Goal: Task Accomplishment & Management: Use online tool/utility

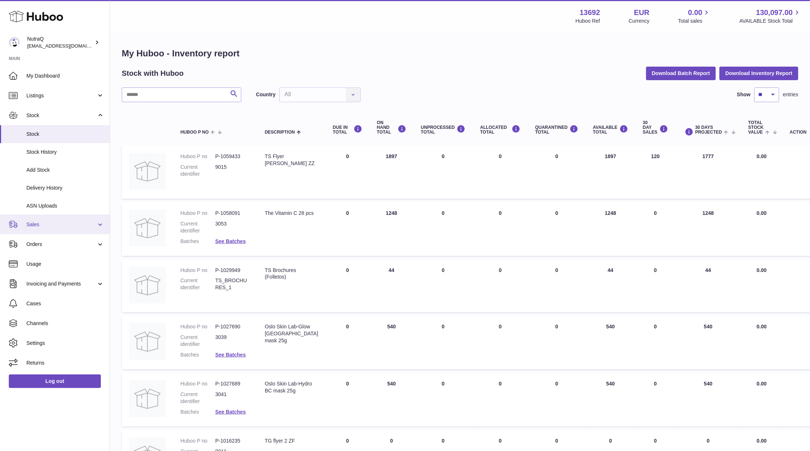
click at [68, 229] on link "Sales" at bounding box center [55, 225] width 110 height 20
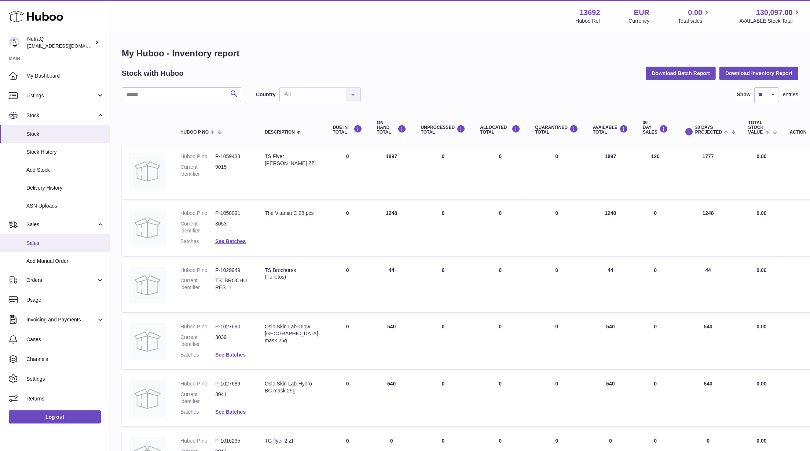
click at [64, 244] on span "Sales" at bounding box center [65, 243] width 78 height 7
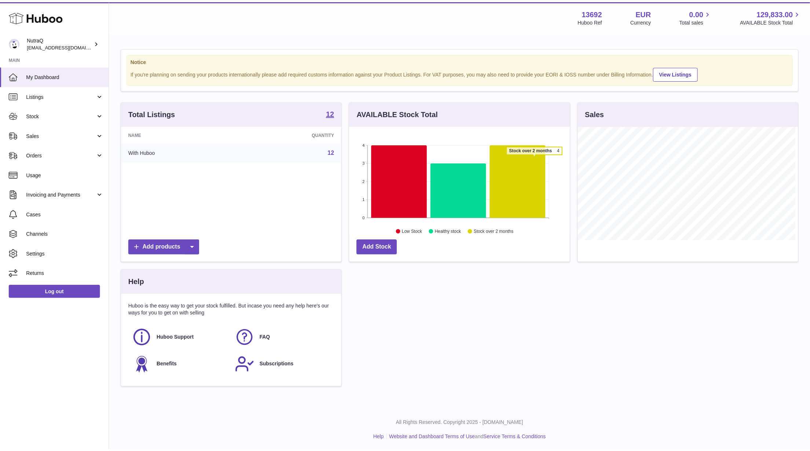
scroll to position [366350, 366245]
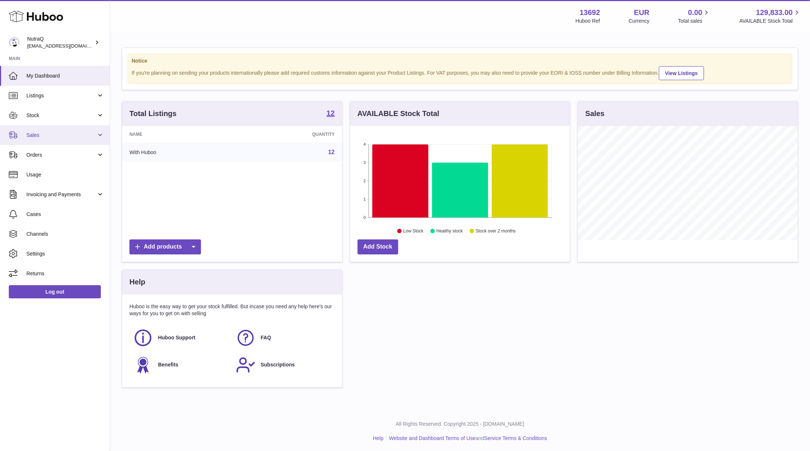
click at [74, 131] on link "Sales" at bounding box center [55, 135] width 110 height 20
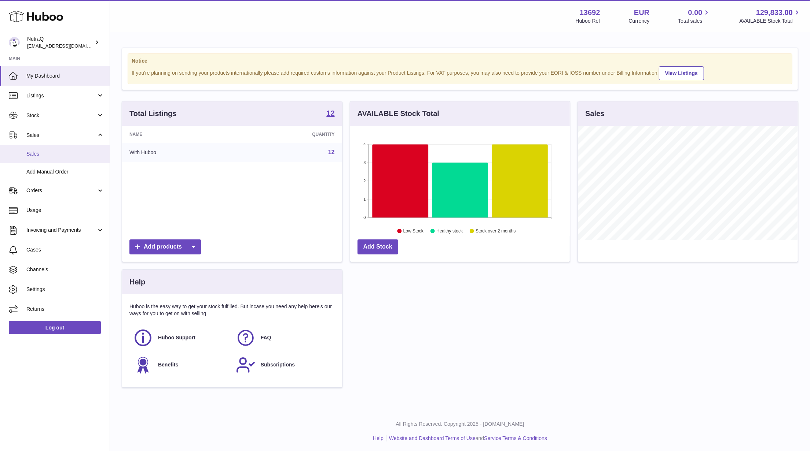
click at [68, 147] on link "Sales" at bounding box center [55, 154] width 110 height 18
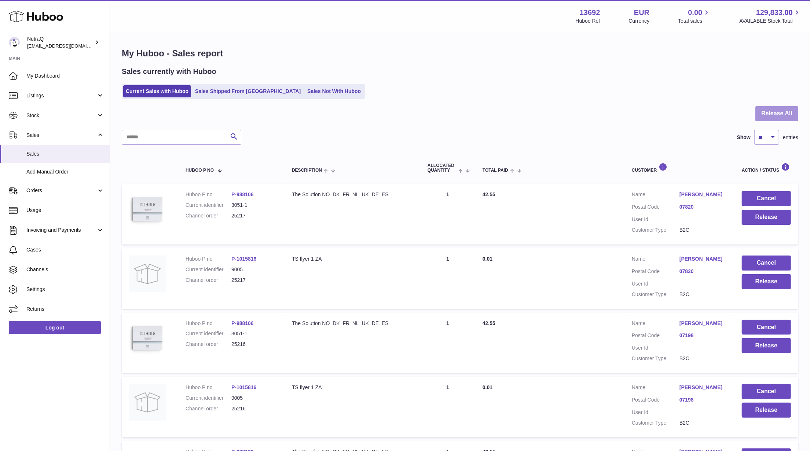
click at [773, 111] on button "Release All" at bounding box center [776, 113] width 43 height 15
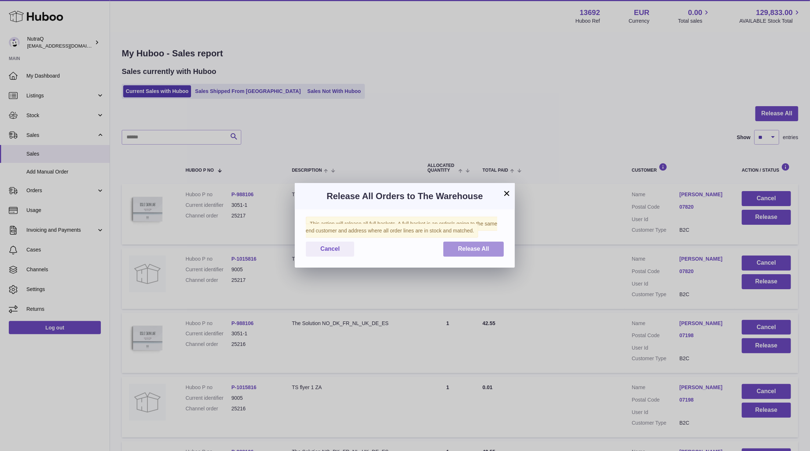
click at [462, 254] on button "Release All" at bounding box center [473, 249] width 60 height 15
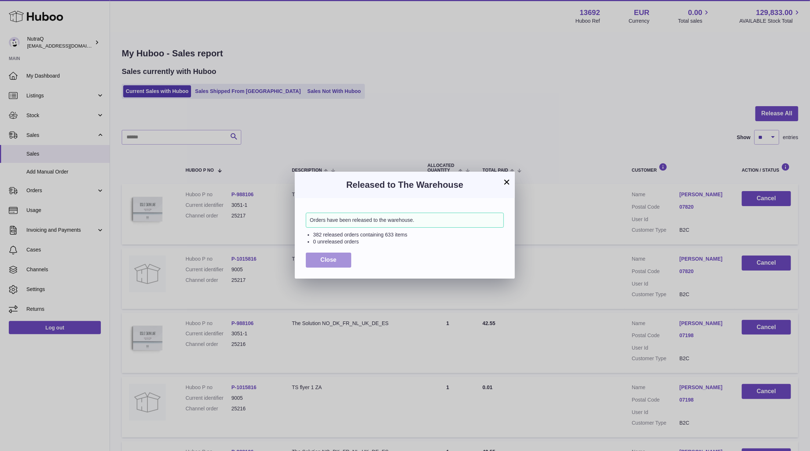
click at [338, 257] on button "Close" at bounding box center [328, 260] width 45 height 15
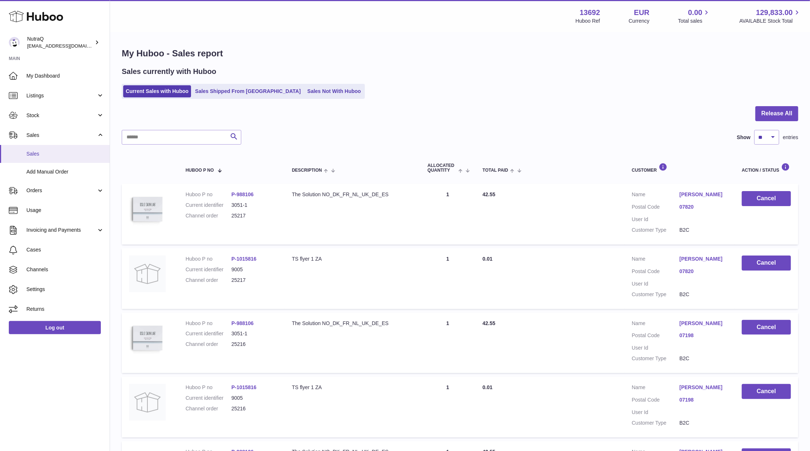
click at [65, 157] on span "Sales" at bounding box center [65, 154] width 78 height 7
click at [75, 187] on span "Orders" at bounding box center [61, 190] width 70 height 7
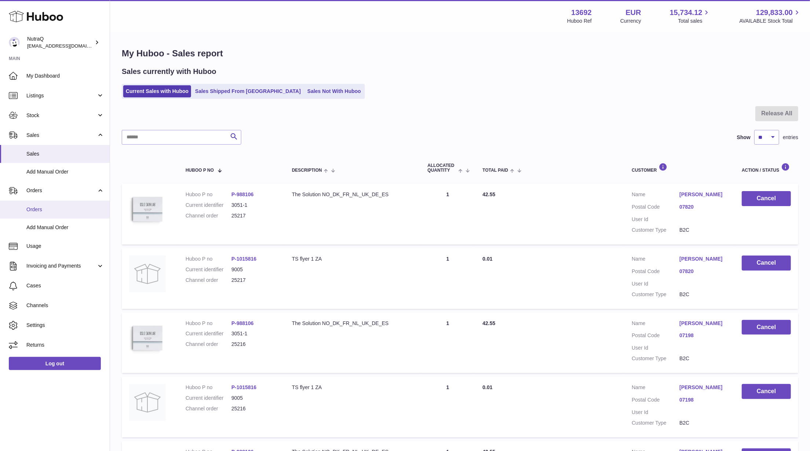
click at [69, 209] on span "Orders" at bounding box center [65, 209] width 78 height 7
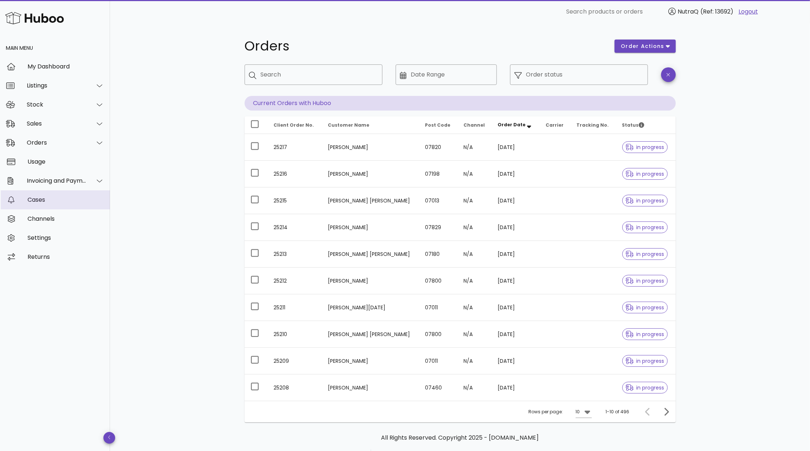
click at [40, 203] on div "Cases" at bounding box center [65, 199] width 77 height 7
